Goal: Information Seeking & Learning: Learn about a topic

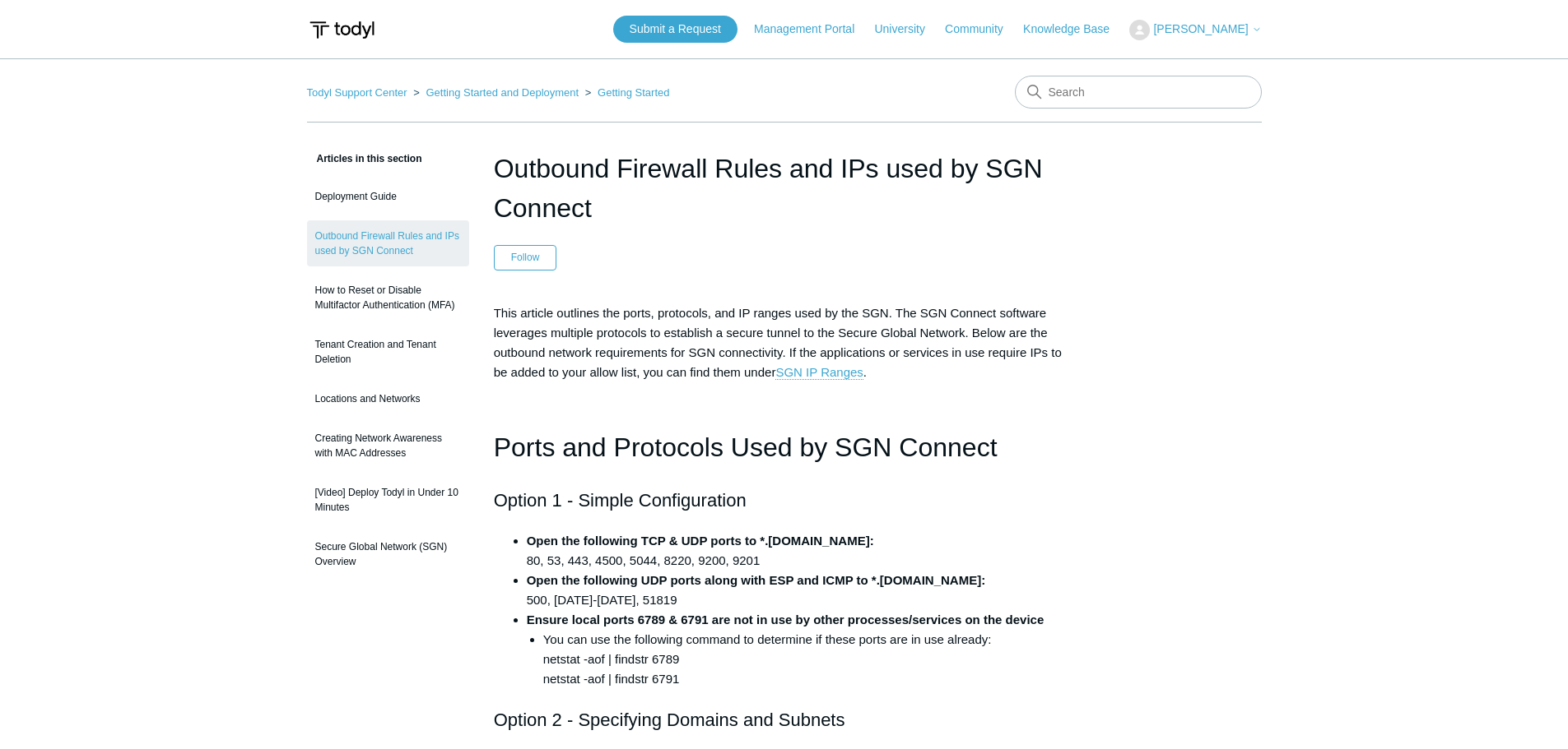
scroll to position [1480, 0]
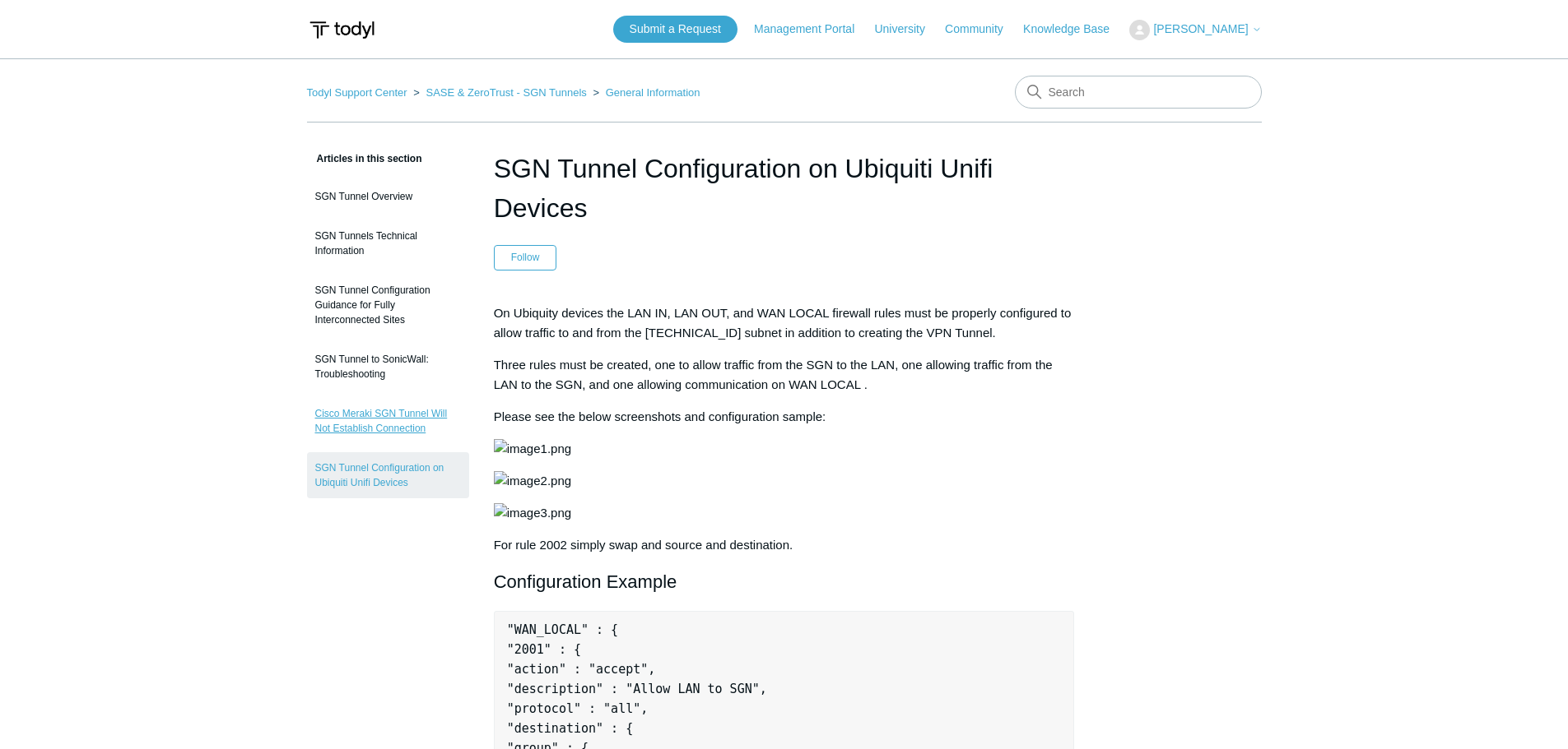
click at [430, 412] on link "Cisco Meraki SGN Tunnel Will Not Establish Connection" at bounding box center [388, 422] width 162 height 46
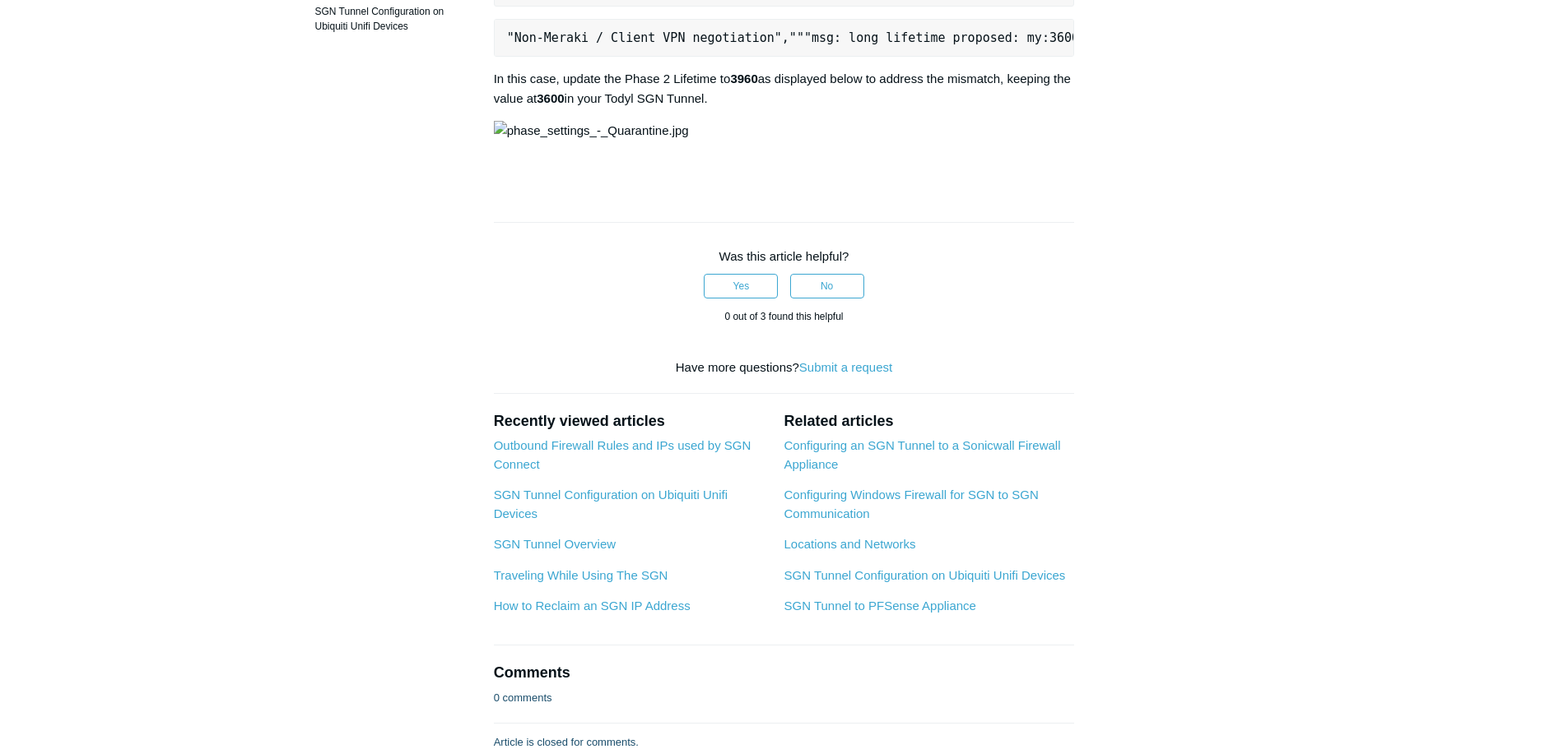
scroll to position [82, 0]
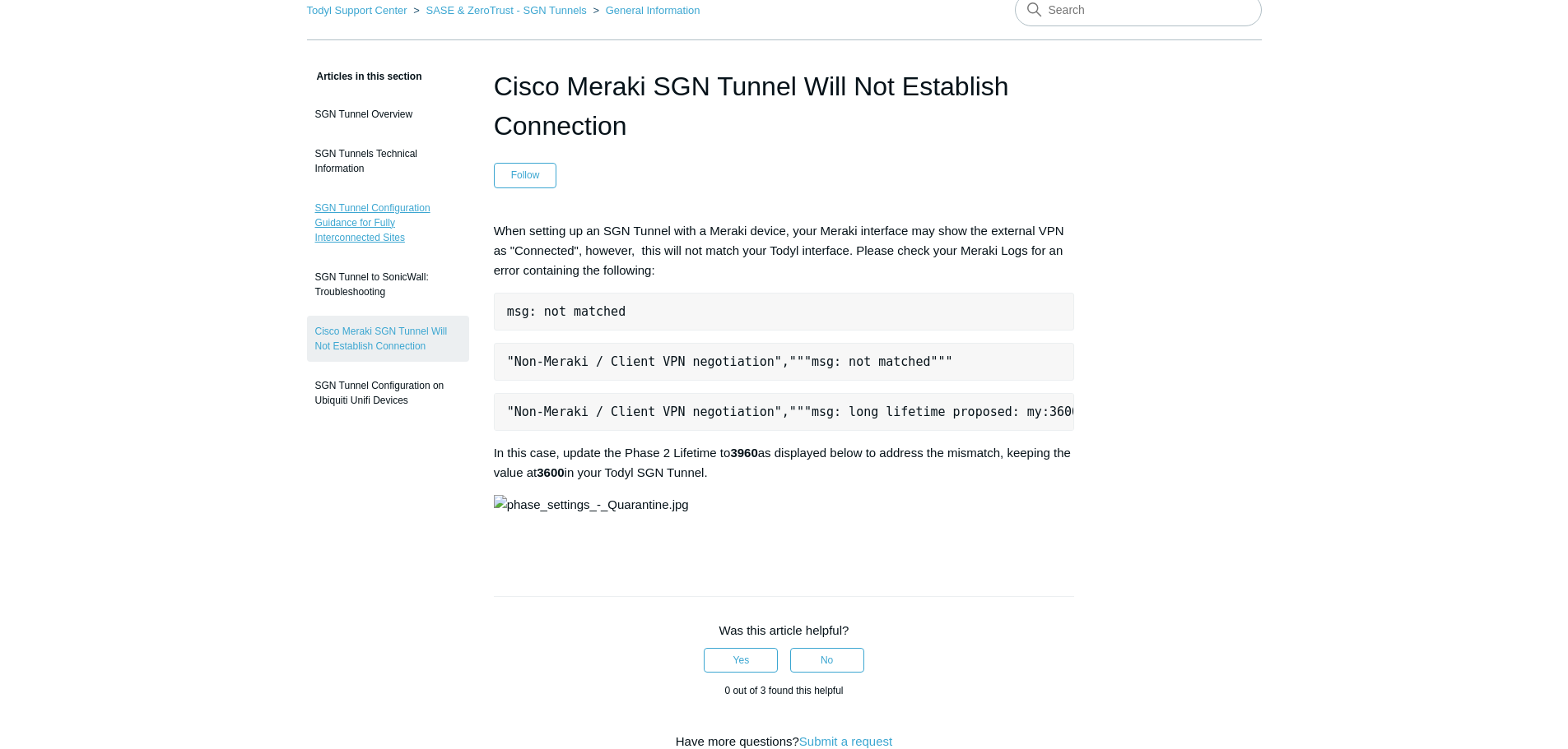
click at [382, 221] on link "SGN Tunnel Configuration Guidance for Fully Interconnected Sites" at bounding box center [388, 223] width 162 height 61
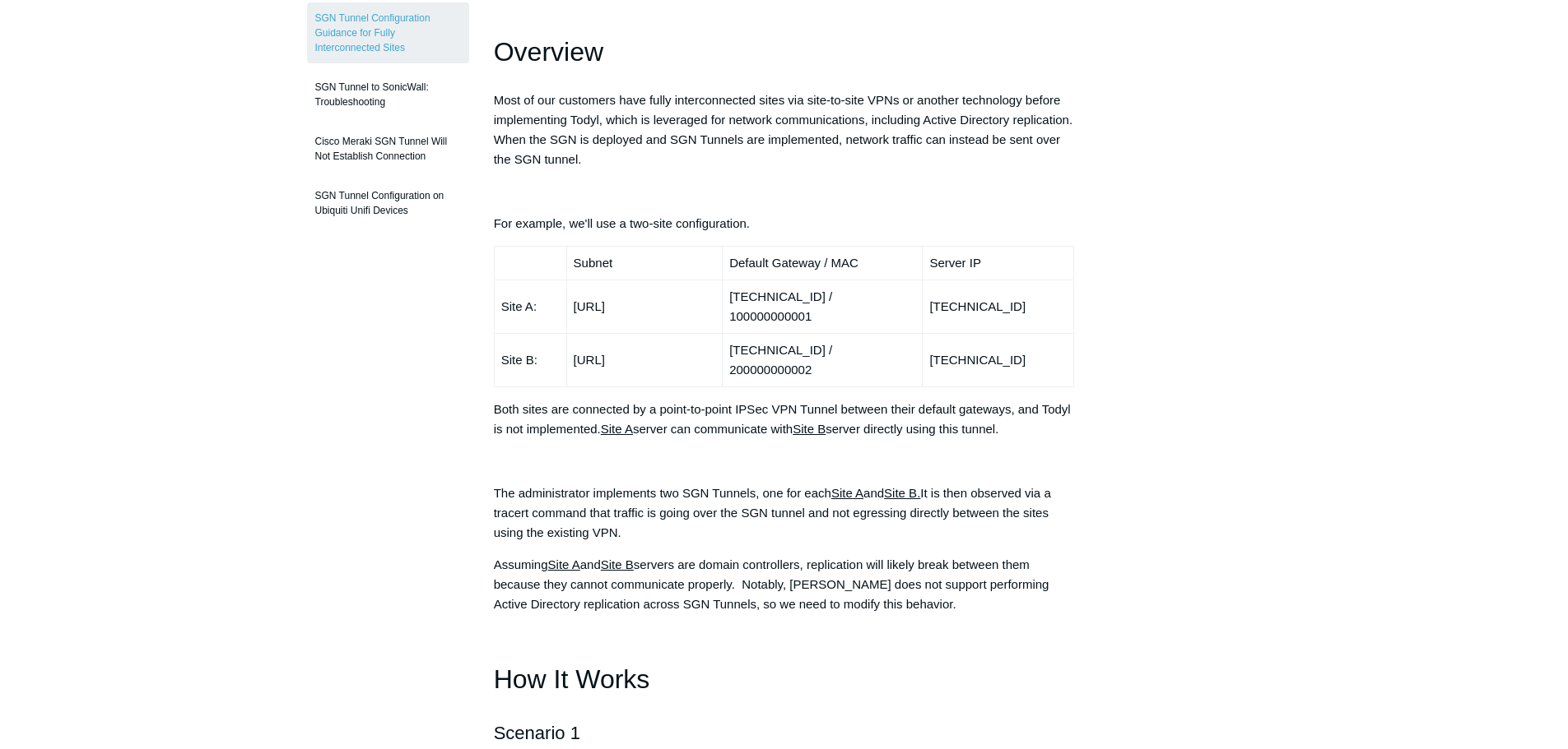
scroll to position [119, 0]
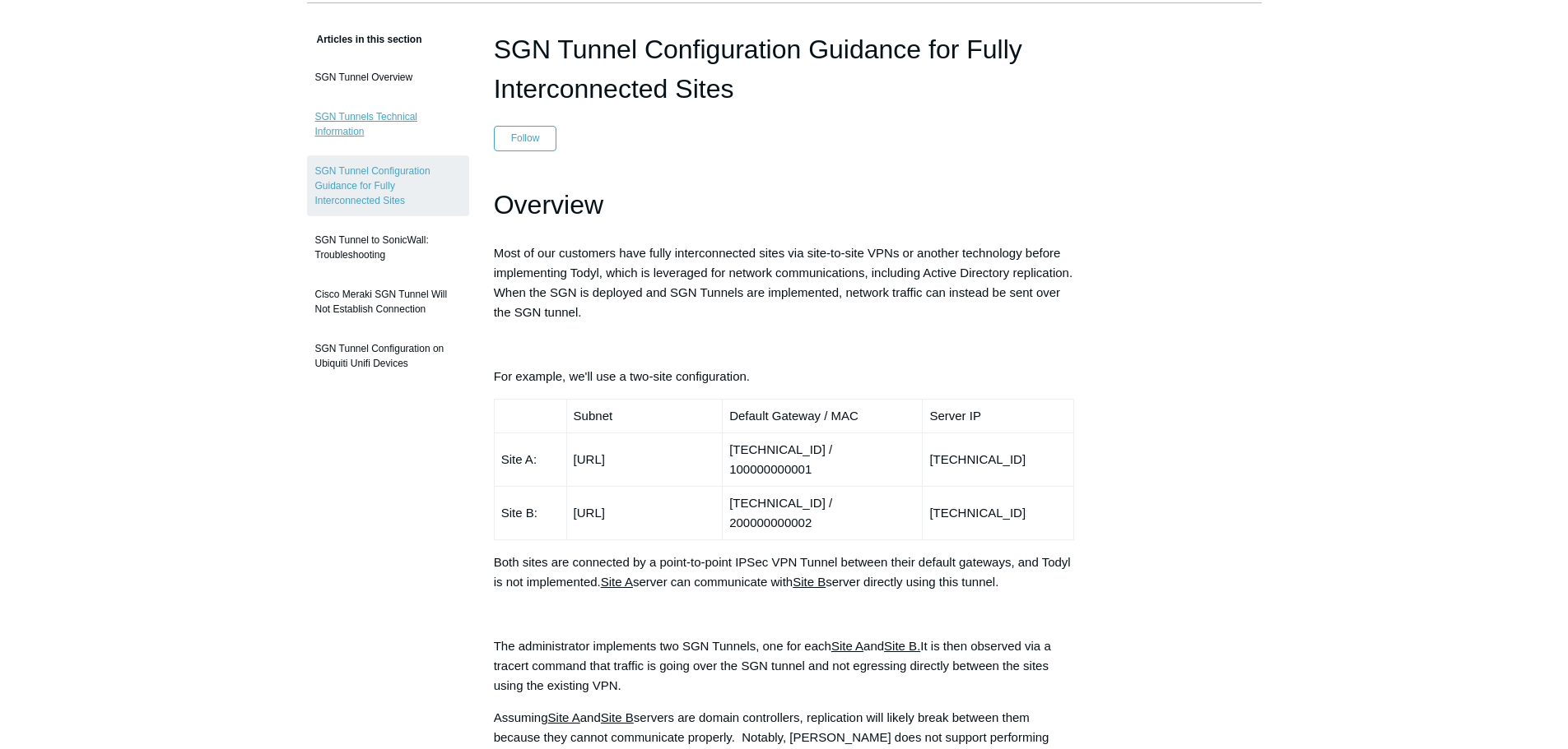
click at [372, 115] on link "SGN Tunnels Technical Information" at bounding box center [388, 124] width 162 height 46
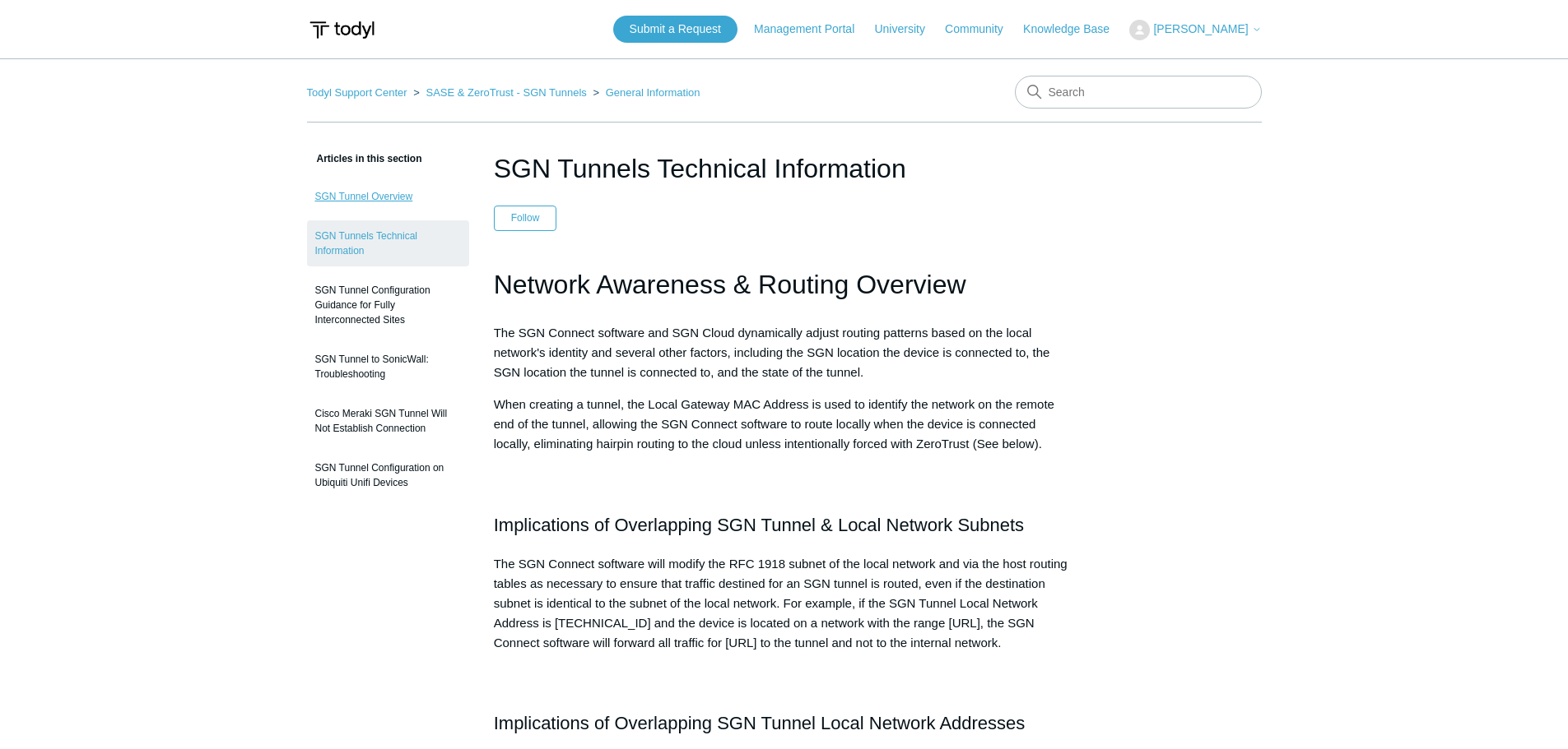
click at [386, 194] on link "SGN Tunnel Overview" at bounding box center [388, 197] width 162 height 31
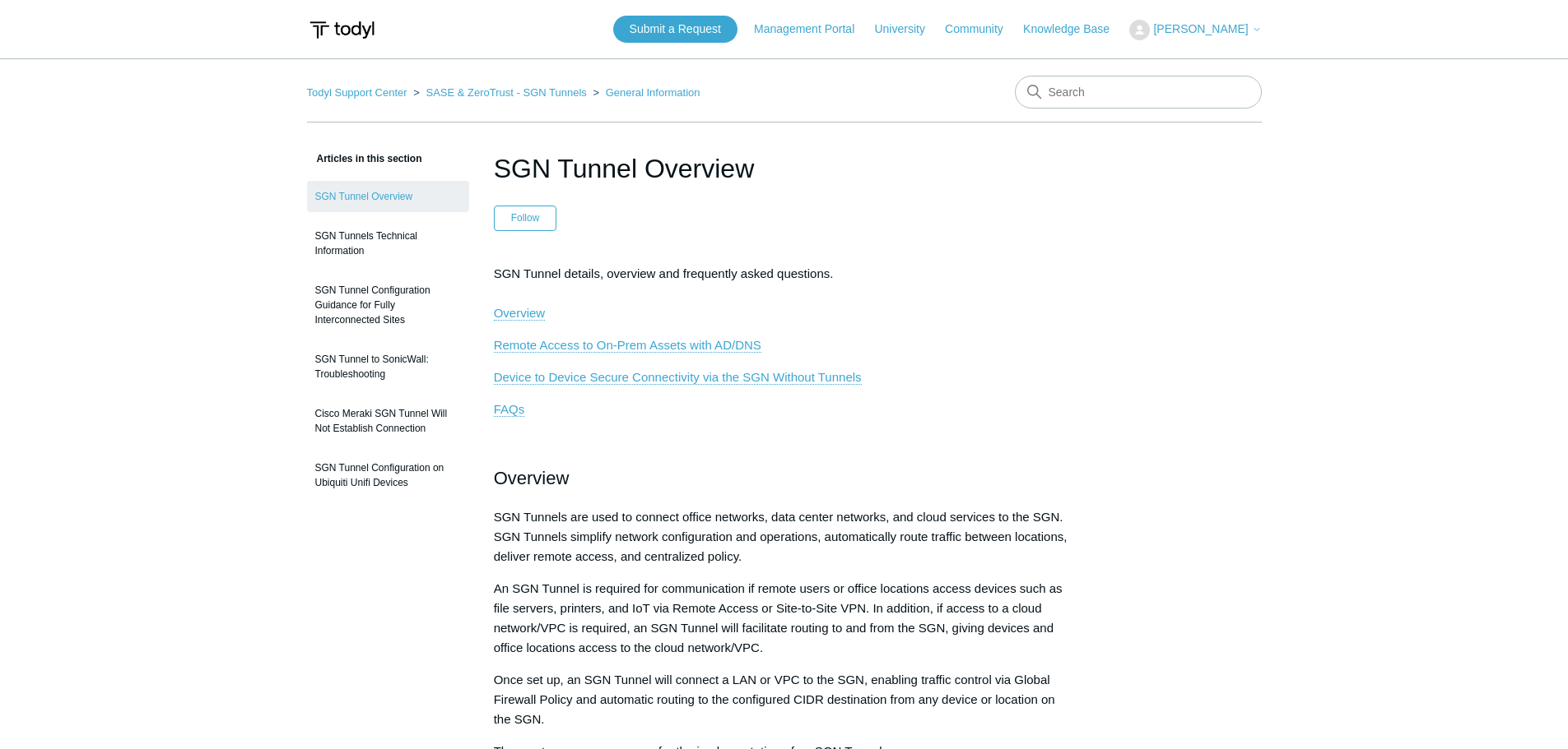
drag, startPoint x: 655, startPoint y: 381, endPoint x: 599, endPoint y: 410, distance: 63.1
click at [599, 410] on p "FAQs" at bounding box center [784, 409] width 581 height 19
click at [568, 94] on link "SASE & ZeroTrust - SGN Tunnels" at bounding box center [505, 92] width 160 height 12
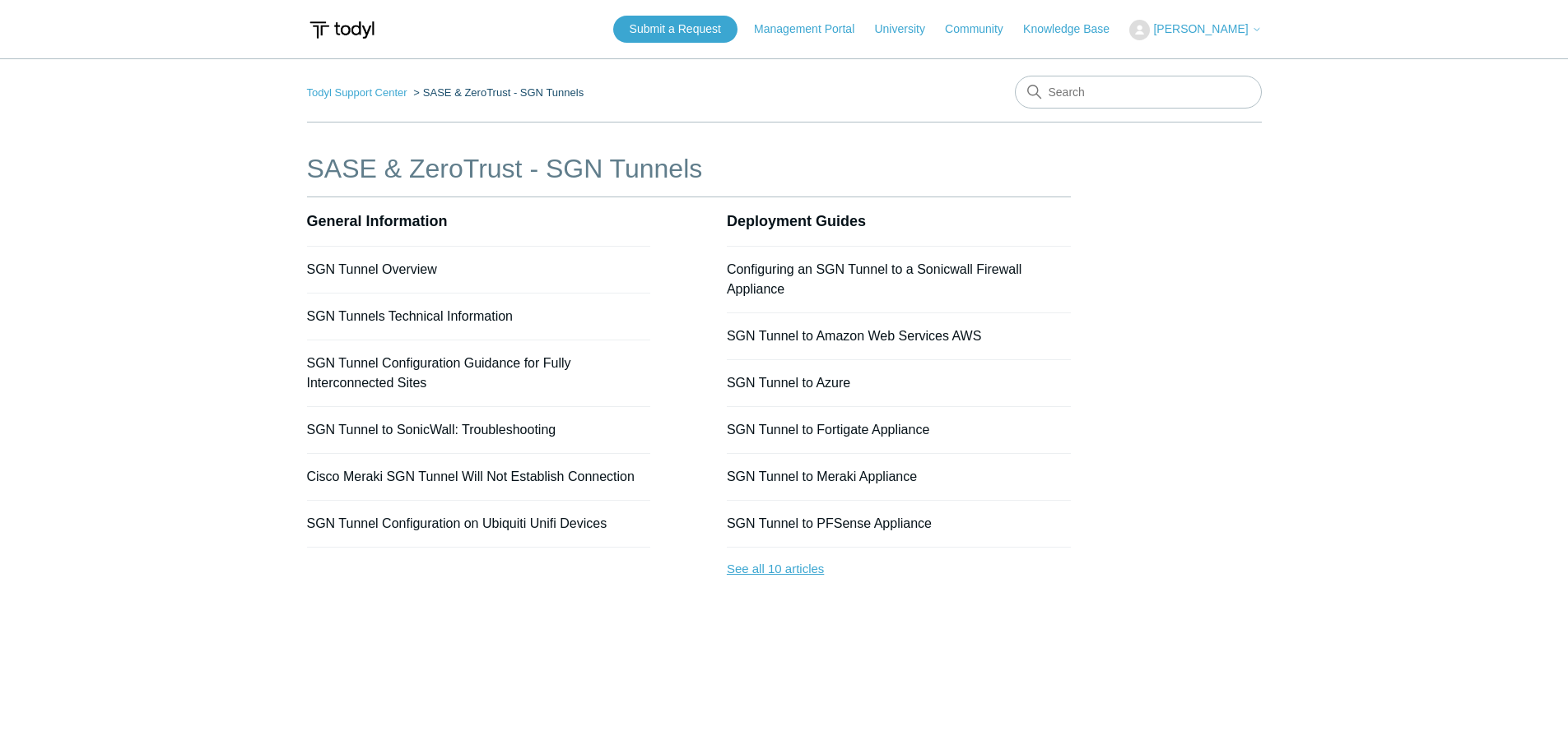
click at [774, 571] on link "See all 10 articles" at bounding box center [899, 569] width 344 height 43
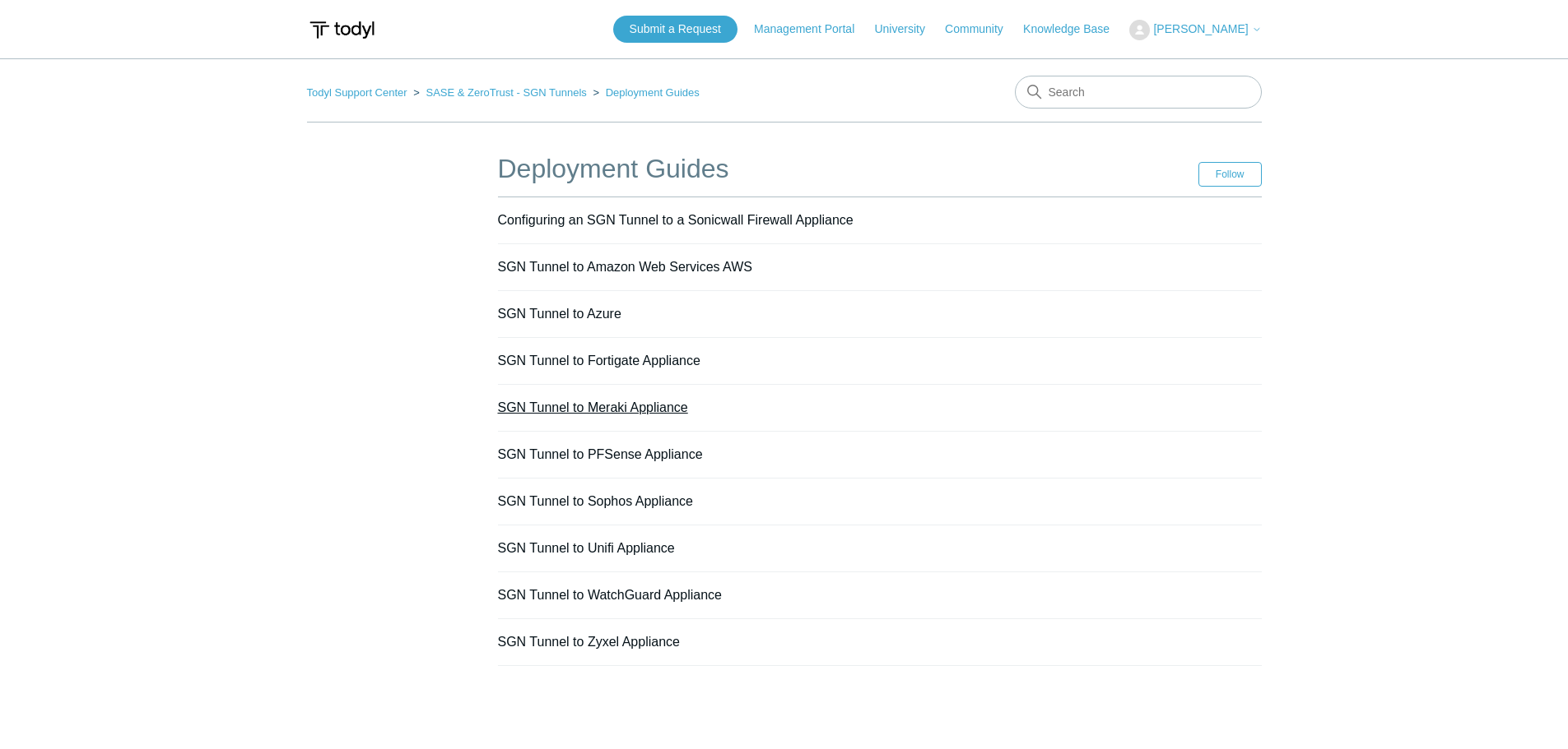
click at [642, 409] on link "SGN Tunnel to Meraki Appliance" at bounding box center [592, 407] width 190 height 14
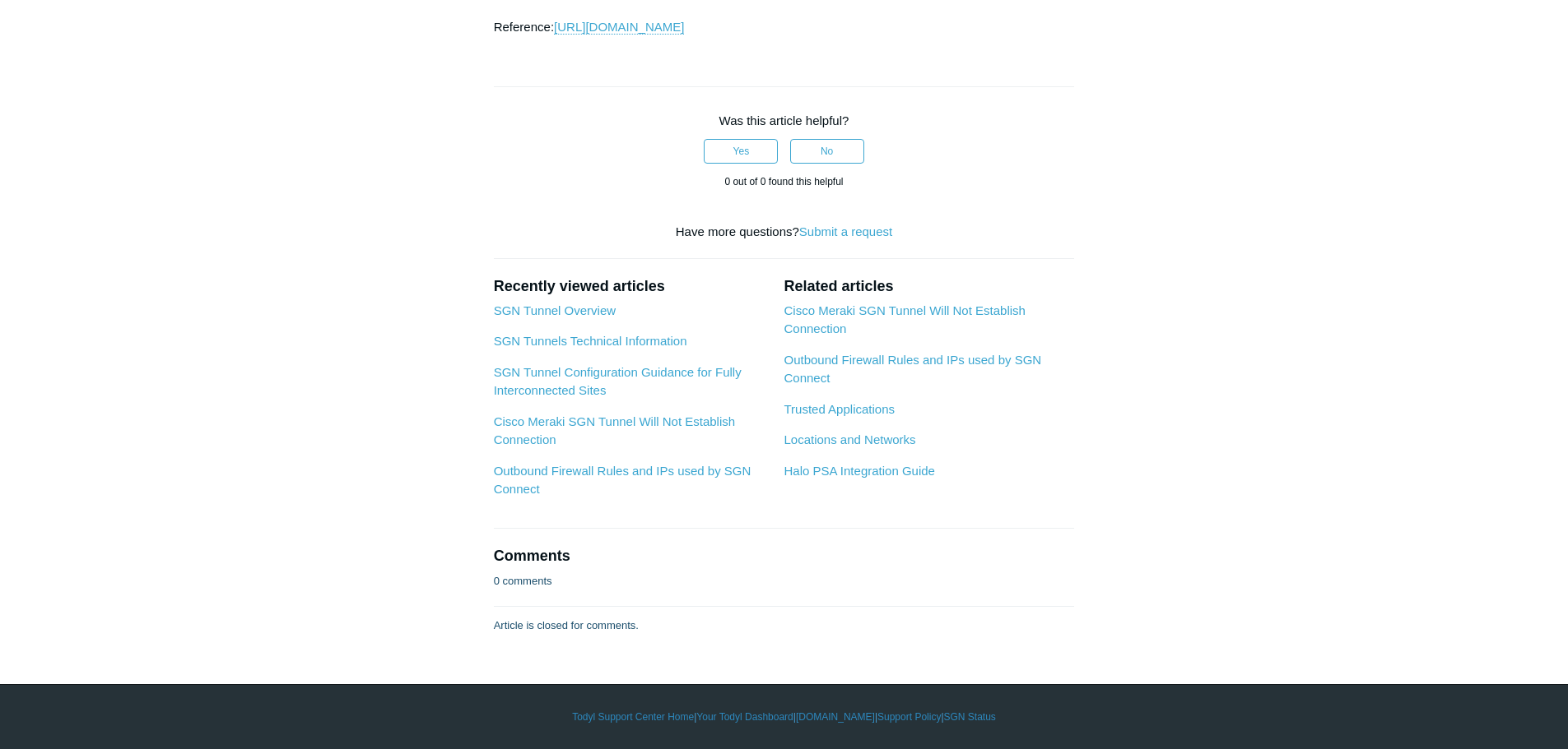
scroll to position [2550, 0]
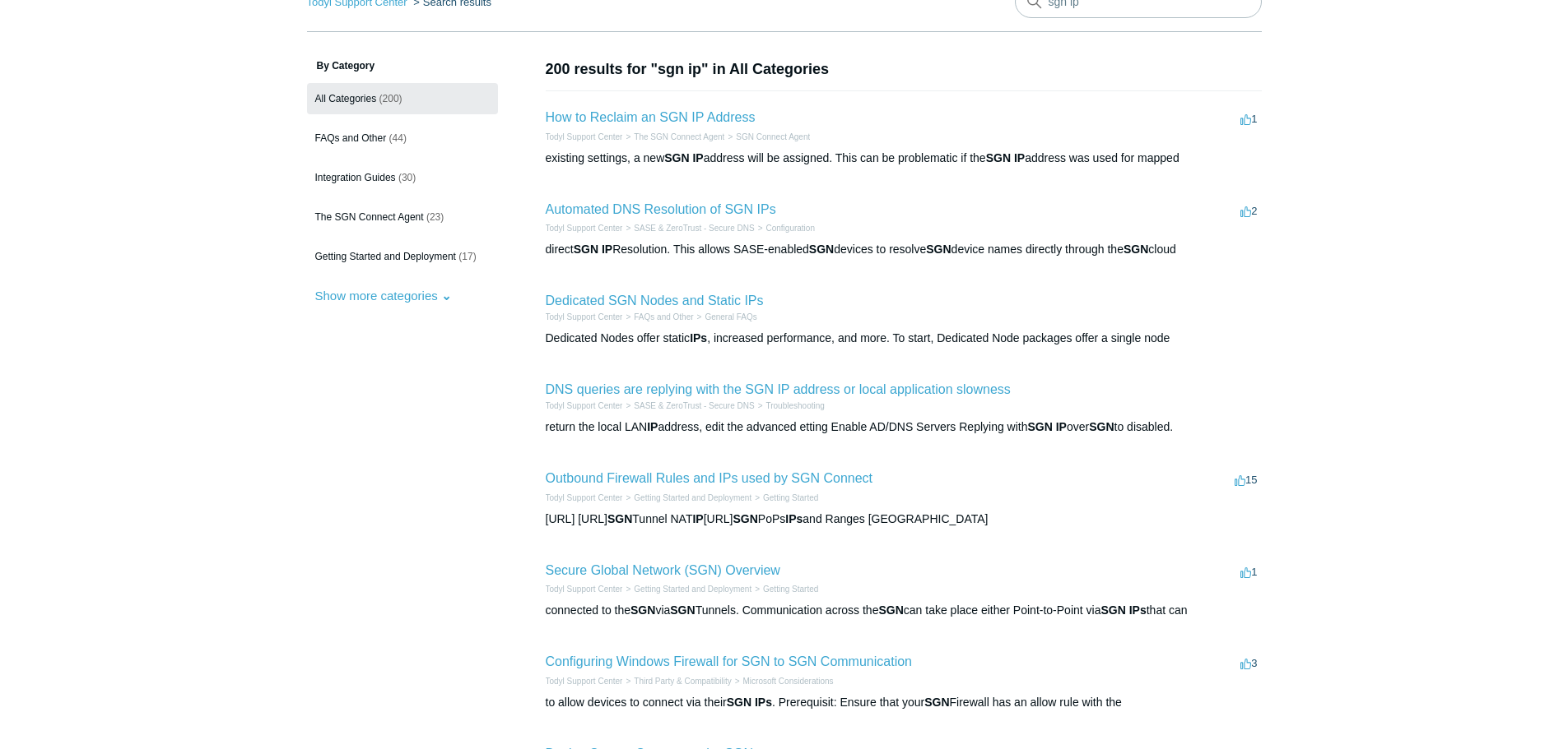
scroll to position [247, 0]
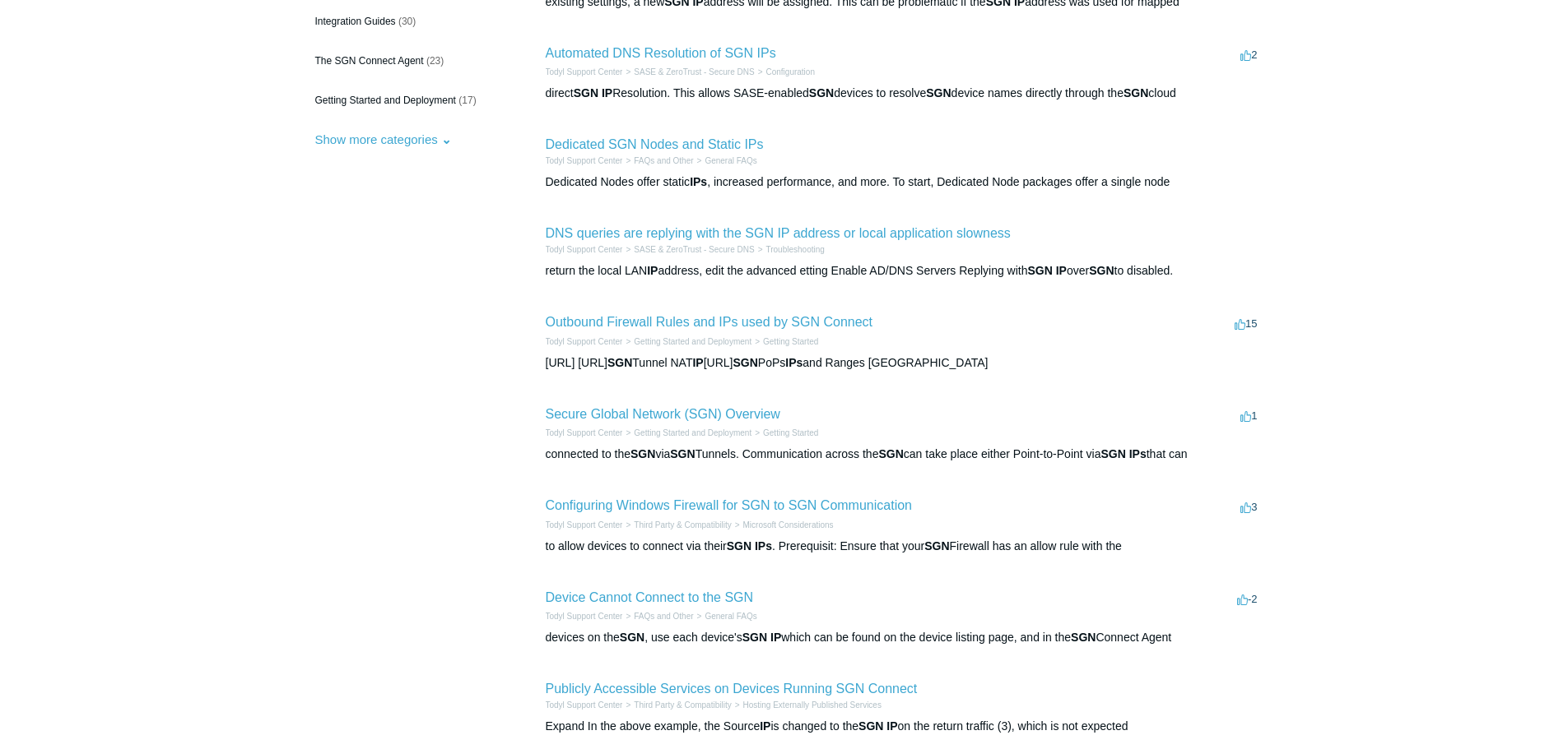
drag, startPoint x: 728, startPoint y: 325, endPoint x: 788, endPoint y: 335, distance: 60.8
click at [788, 336] on li "Getting Started" at bounding box center [784, 341] width 67 height 12
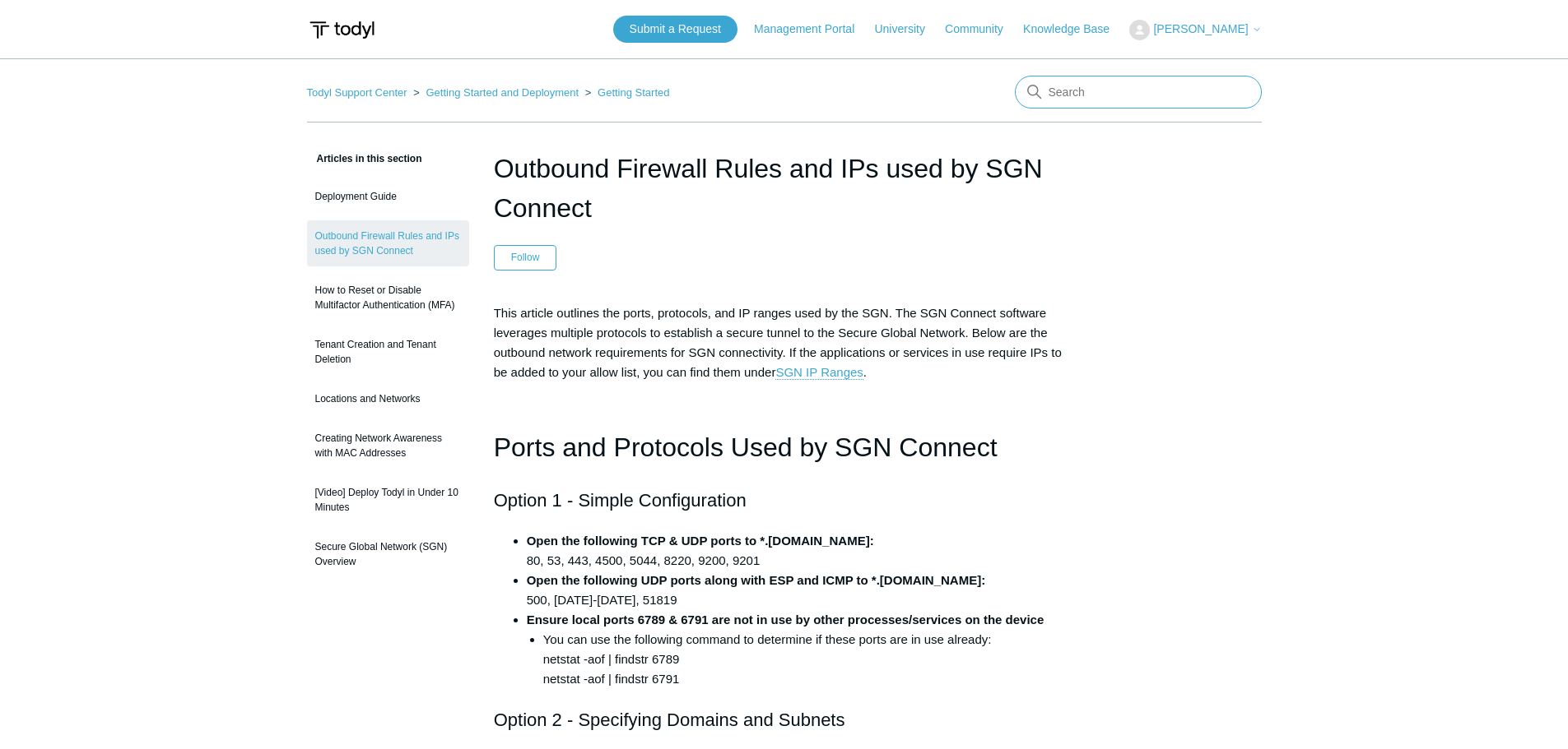
click at [1063, 91] on input "Search" at bounding box center [1138, 92] width 247 height 33
type input "point of prescense"
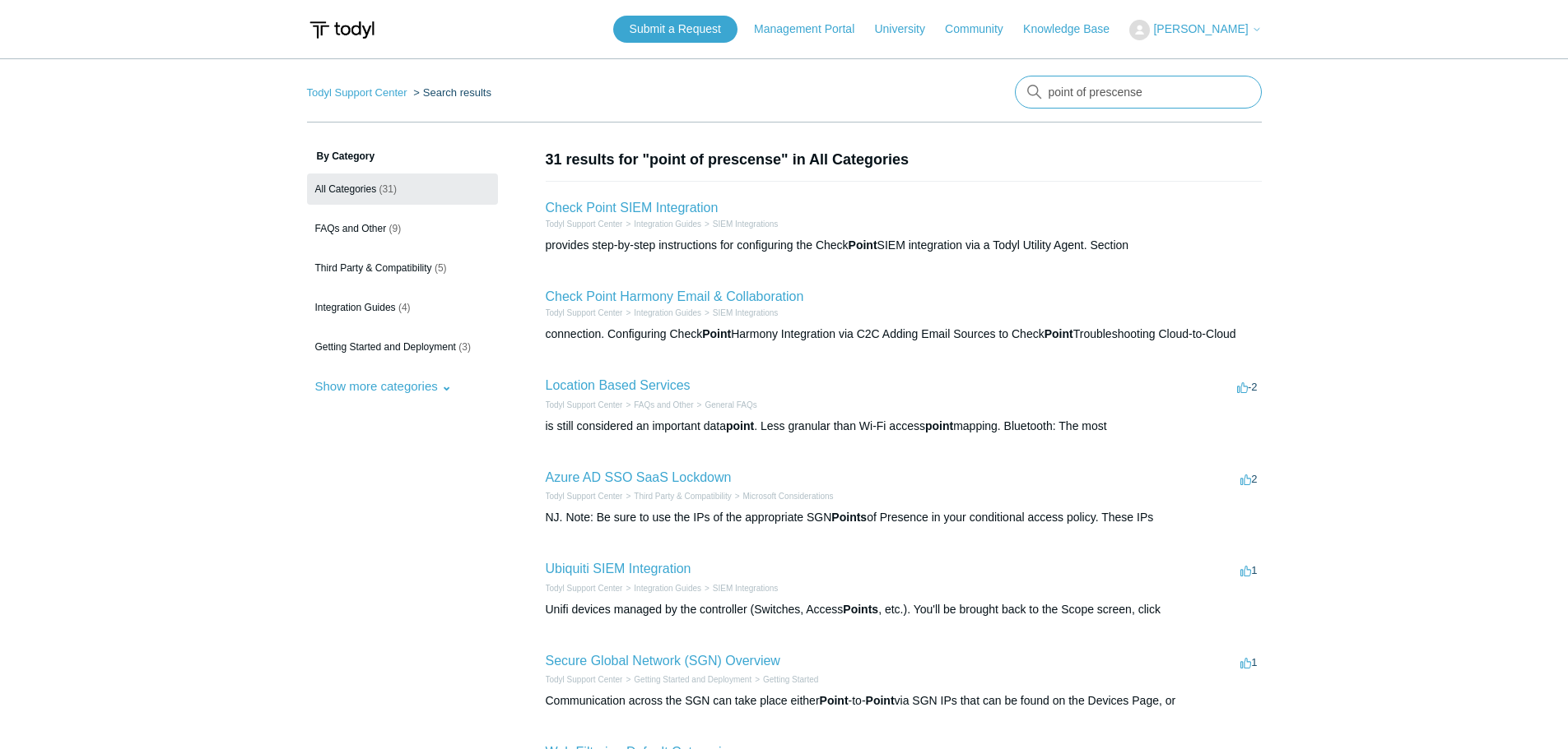
drag, startPoint x: 1173, startPoint y: 98, endPoint x: 1010, endPoint y: 92, distance: 163.1
click at [1010, 92] on nav "Todyl Support Center Search results point of prescense" at bounding box center [784, 99] width 955 height 47
type input "pops"
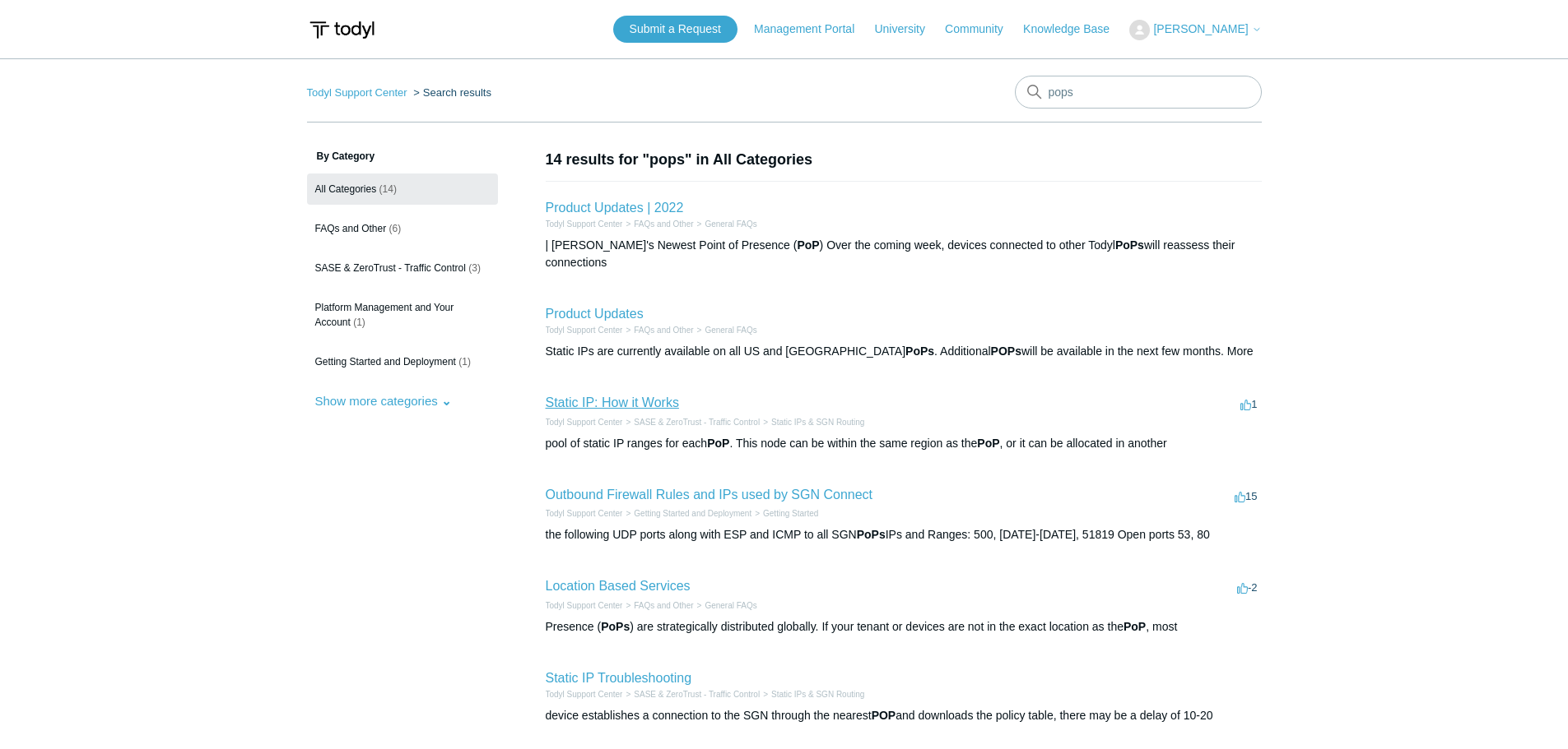
click at [615, 396] on link "Static IP: How it Works" at bounding box center [612, 402] width 133 height 14
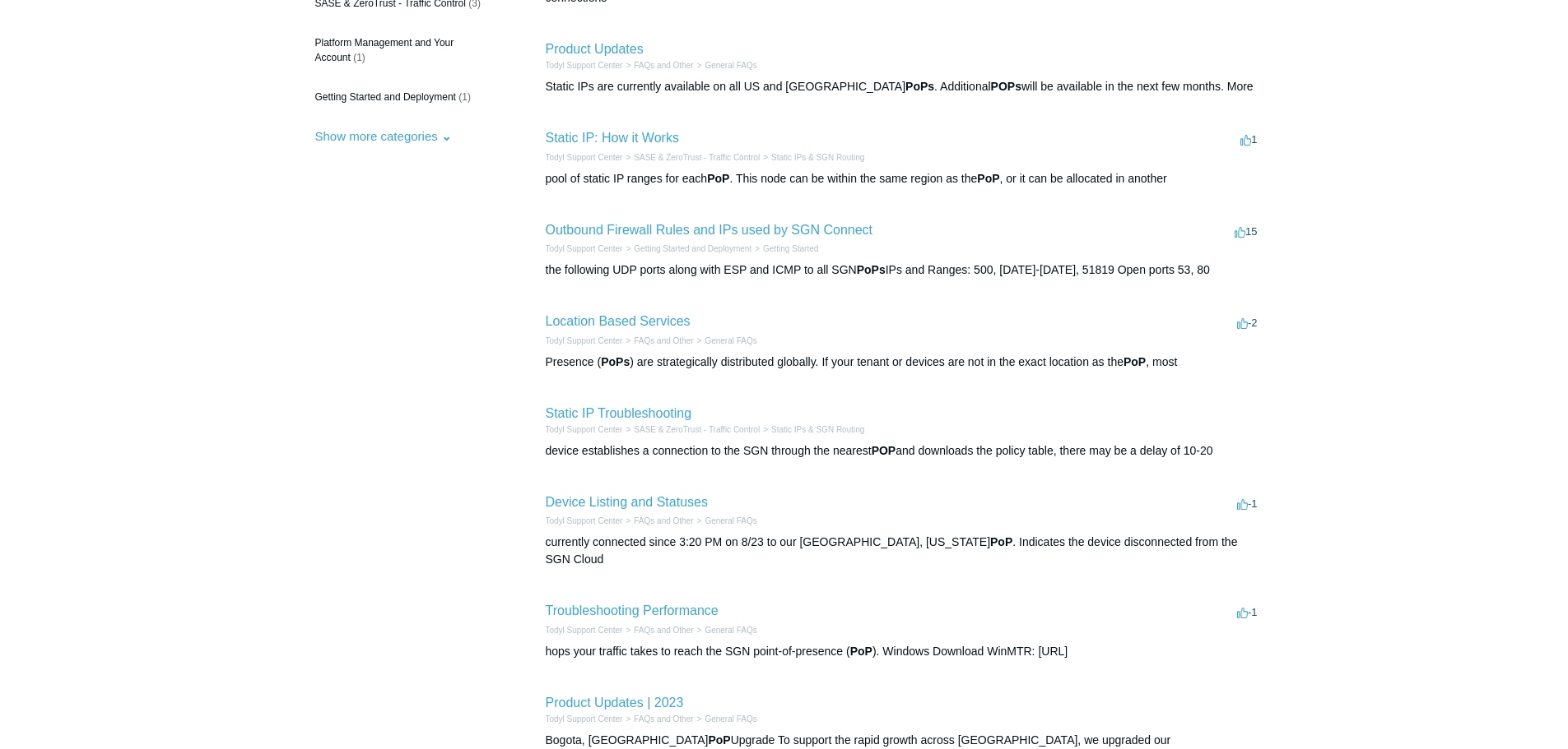
scroll to position [82, 0]
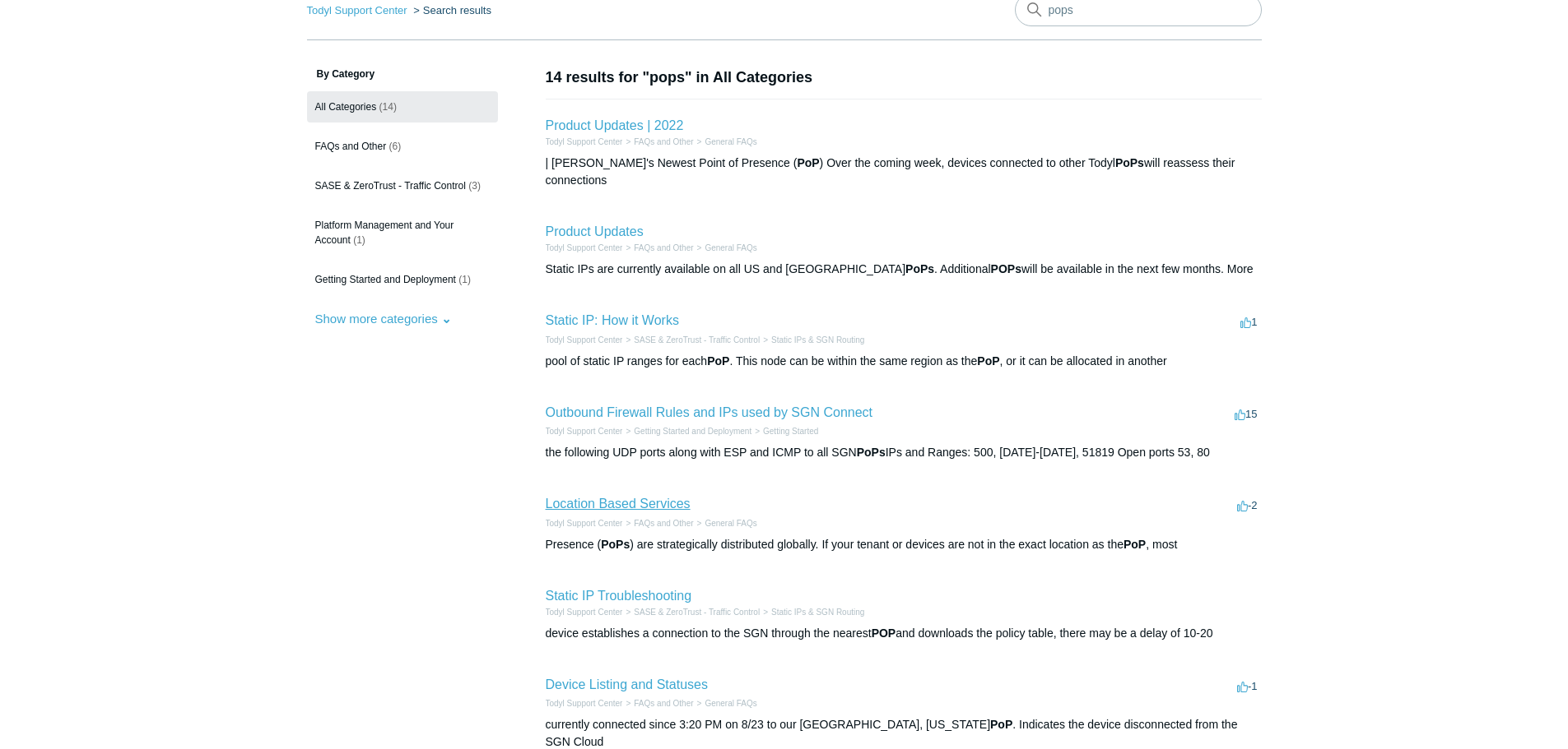
click at [639, 497] on link "Location Based Services" at bounding box center [618, 503] width 145 height 14
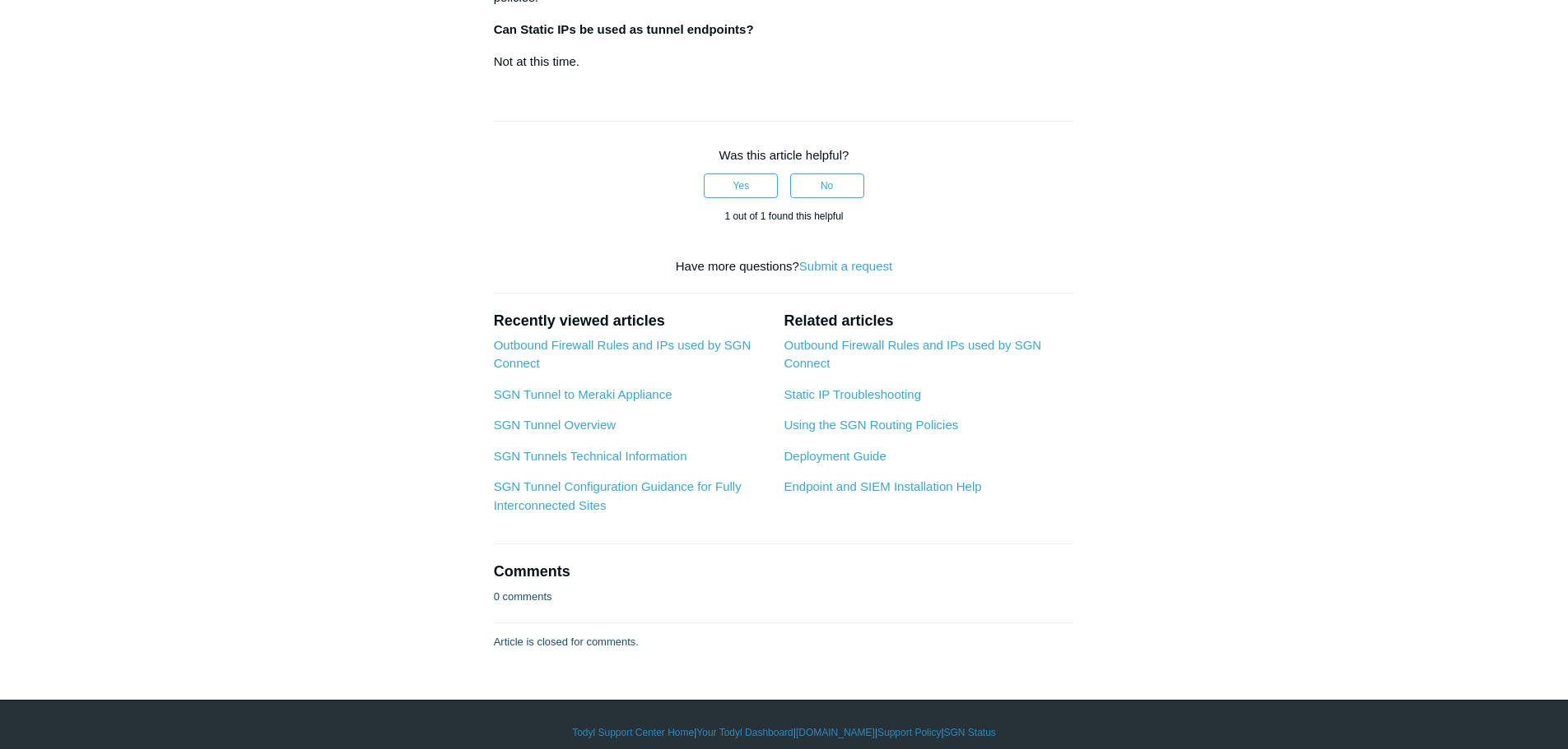
scroll to position [3290, 0]
